Goal: Find specific page/section: Find specific page/section

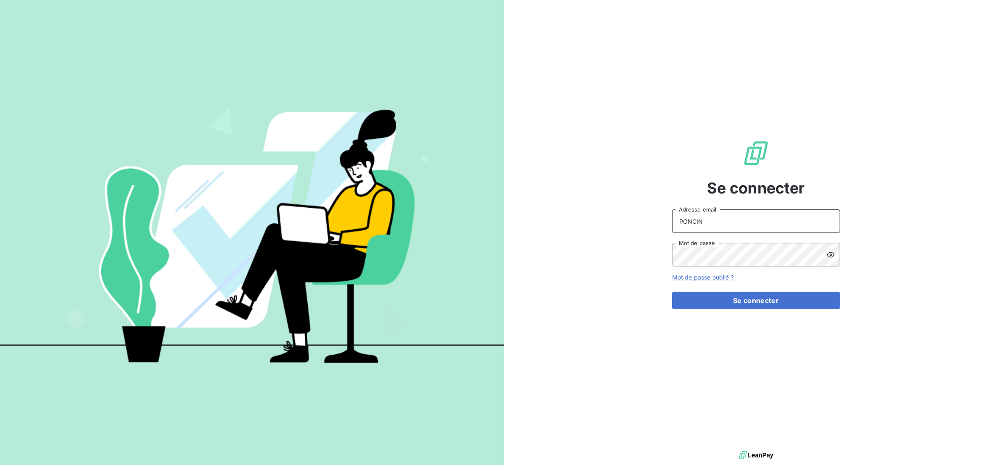
drag, startPoint x: 715, startPoint y: 223, endPoint x: 632, endPoint y: 223, distance: 83.1
click at [632, 223] on div "Se connecter PONCIN Adresse email Mot de passe Mot de passe oublié ? Se connect…" at bounding box center [756, 224] width 504 height 449
type input "[EMAIL_ADDRESS][DOMAIN_NAME]"
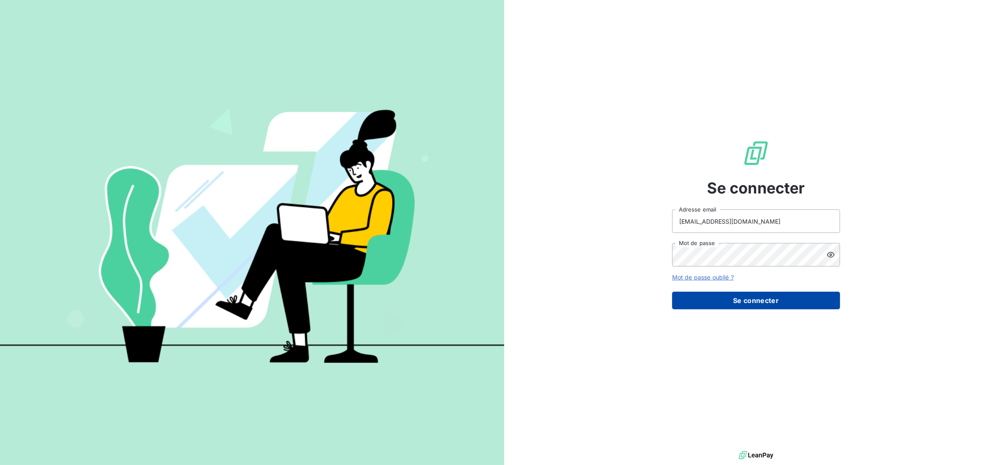
click at [735, 298] on button "Se connecter" at bounding box center [756, 301] width 168 height 18
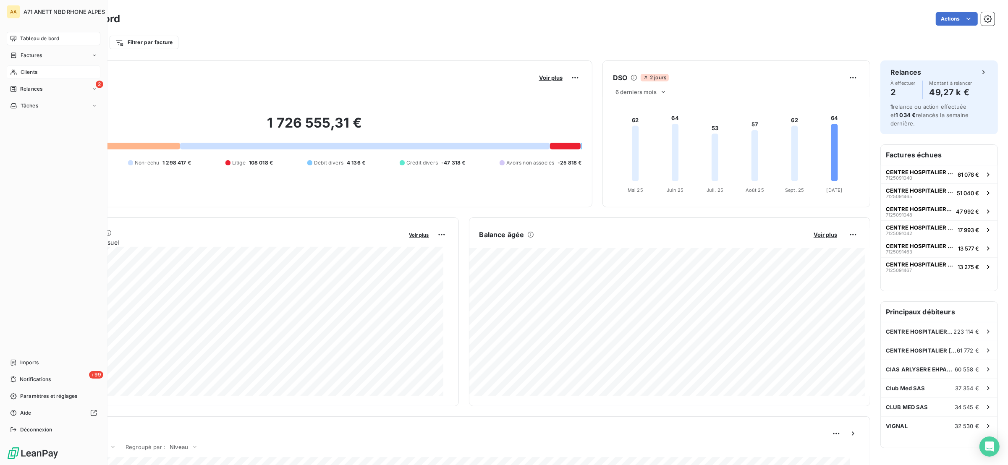
click at [30, 73] on span "Clients" at bounding box center [29, 72] width 17 height 8
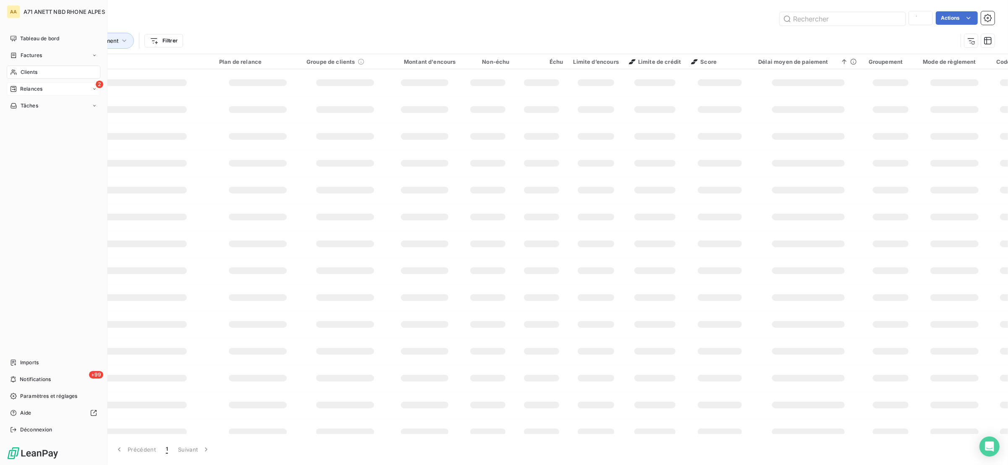
type input "CIR FRANCE"
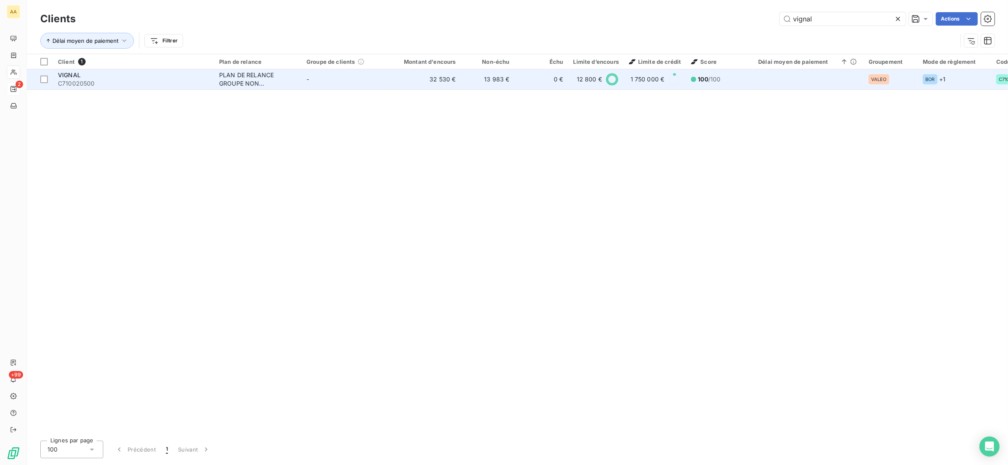
type input "vignal"
click at [322, 75] on td "-" at bounding box center [344, 79] width 87 height 20
